Goal: Transaction & Acquisition: Purchase product/service

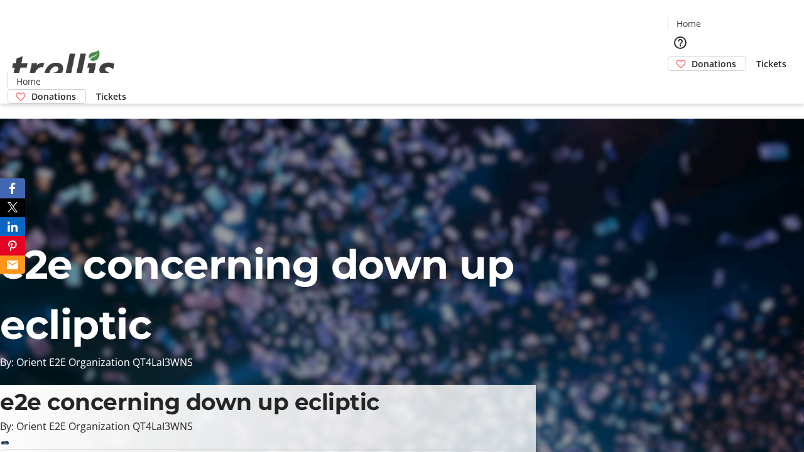
click at [756, 57] on span "Tickets" at bounding box center [771, 63] width 30 height 13
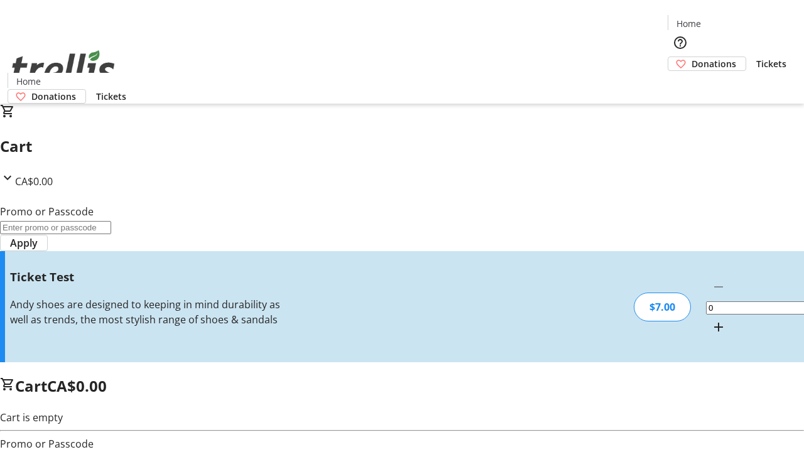
click at [711, 320] on mat-icon "Increment by one" at bounding box center [718, 327] width 15 height 15
type input "1"
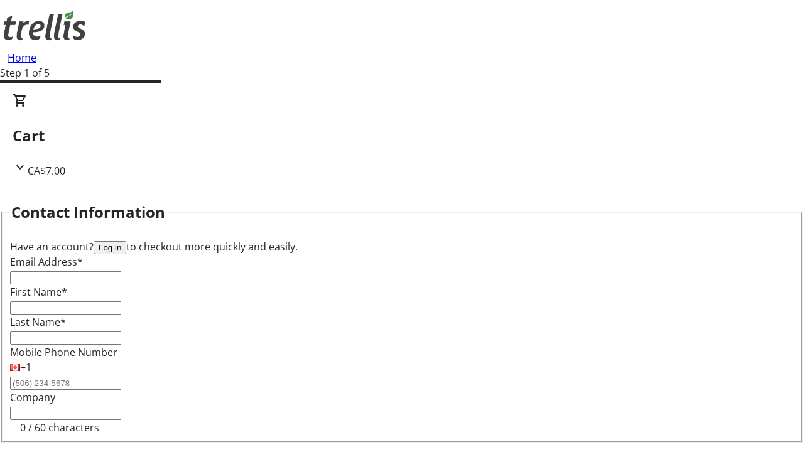
click at [126, 241] on button "Log in" at bounding box center [110, 247] width 33 height 13
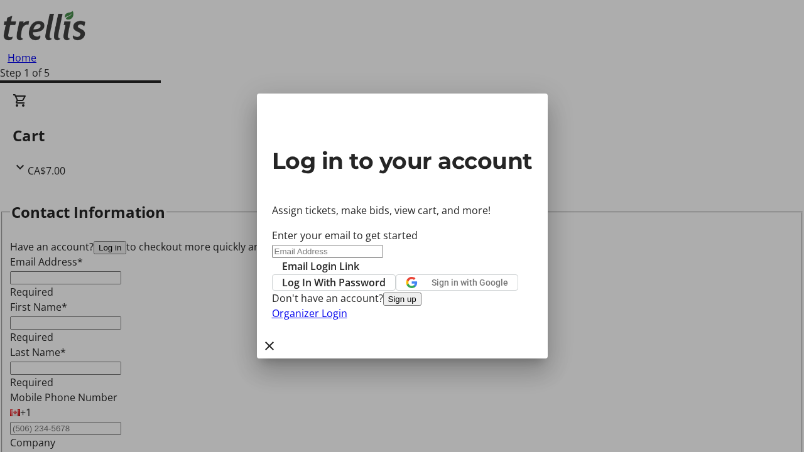
click at [386, 275] on span "Log In With Password" at bounding box center [334, 282] width 104 height 15
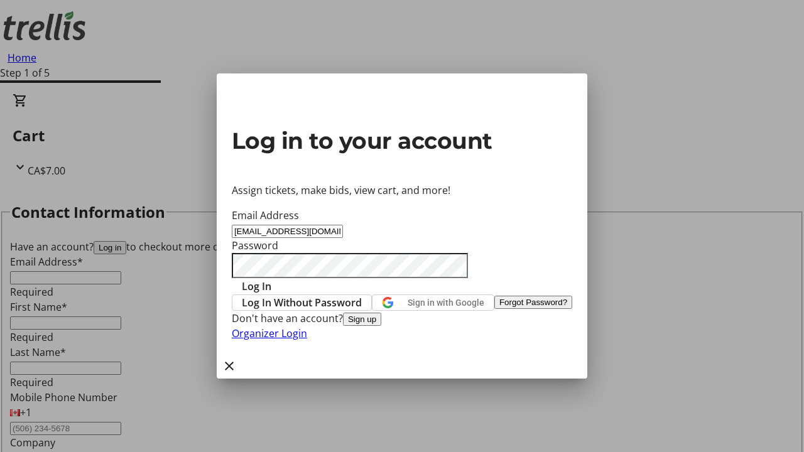
click at [271, 279] on span "Log In" at bounding box center [257, 286] width 30 height 15
